Goal: Task Accomplishment & Management: Use online tool/utility

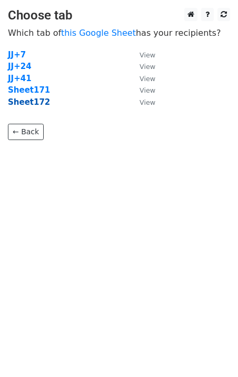
click at [36, 103] on strong "Sheet172" at bounding box center [29, 101] width 42 height 9
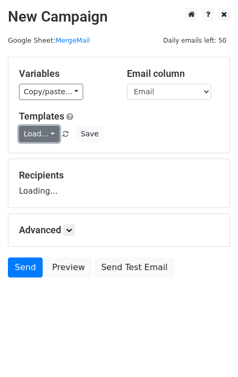
click at [47, 135] on link "Load..." at bounding box center [39, 134] width 41 height 16
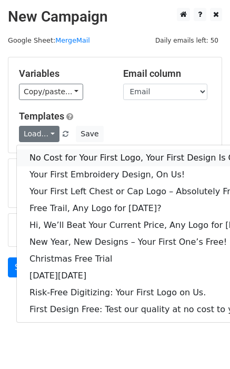
click at [57, 155] on link "No Cost for Your First Logo, Your First Design Is On Us!" at bounding box center [144, 158] width 254 height 17
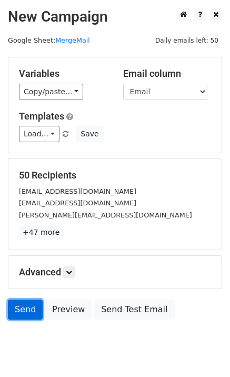
click at [20, 316] on link "Send" at bounding box center [25, 310] width 35 height 20
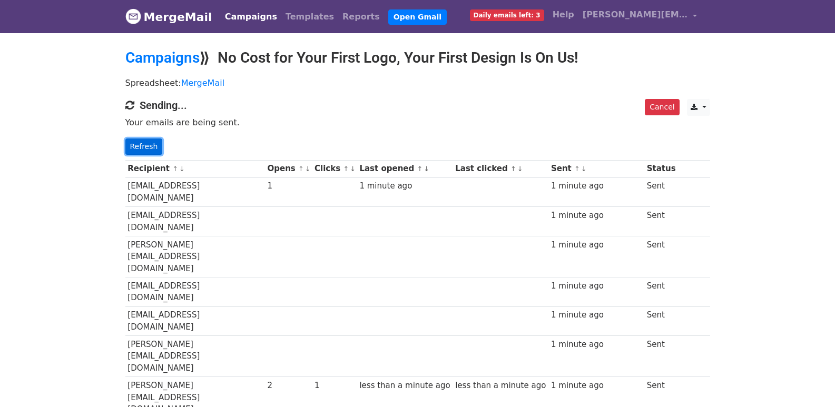
click at [141, 147] on link "Refresh" at bounding box center [143, 146] width 37 height 16
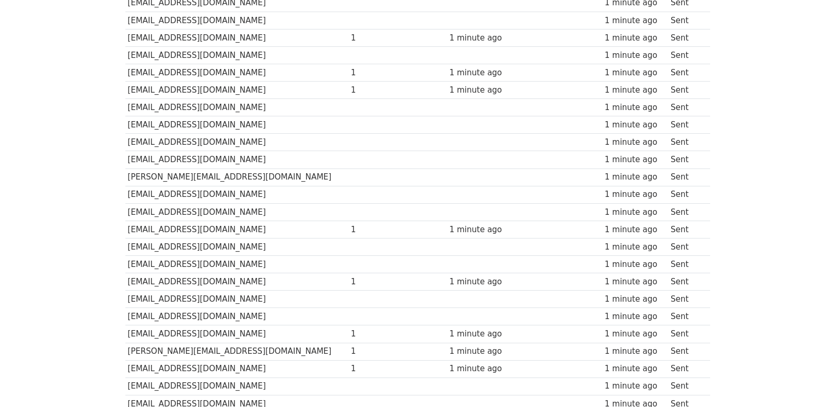
scroll to position [733, 0]
